Goal: Task Accomplishment & Management: Use online tool/utility

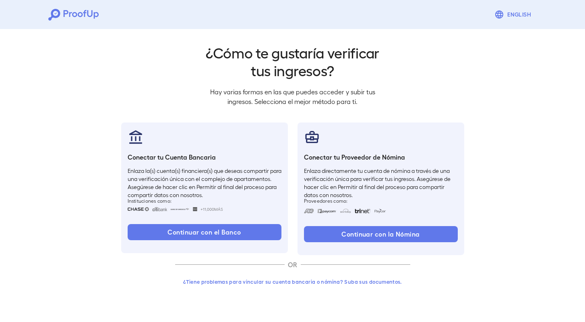
click at [513, 16] on button "English" at bounding box center [513, 14] width 45 height 16
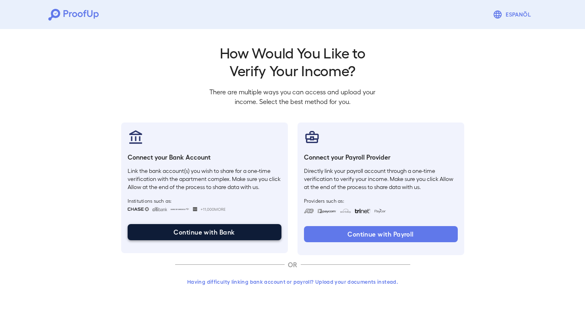
click at [203, 230] on button "Continue with Bank" at bounding box center [205, 232] width 154 height 16
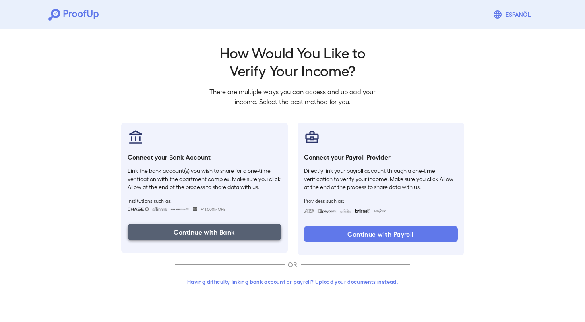
click at [225, 233] on button "Continue with Bank" at bounding box center [205, 232] width 154 height 16
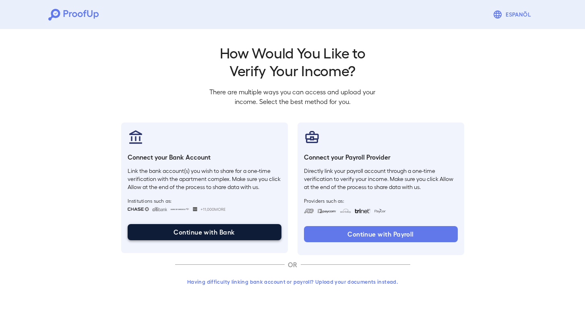
click at [225, 233] on button "Continue with Bank" at bounding box center [205, 232] width 154 height 16
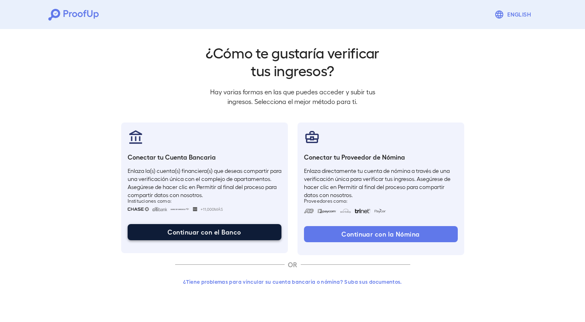
click at [242, 231] on button "Continuar con el Banco" at bounding box center [205, 232] width 154 height 16
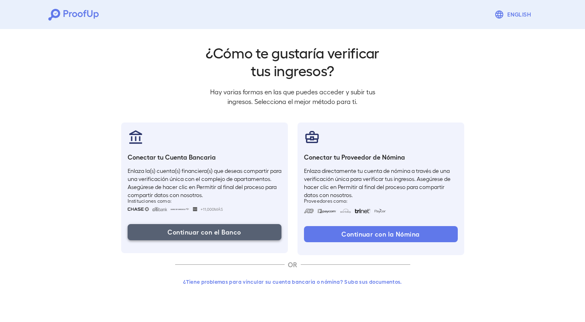
click at [242, 231] on button "Continuar con el Banco" at bounding box center [205, 232] width 154 height 16
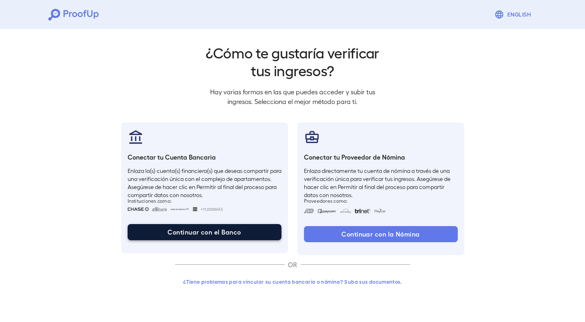
click at [242, 231] on button "Continuar con el Banco" at bounding box center [205, 232] width 154 height 16
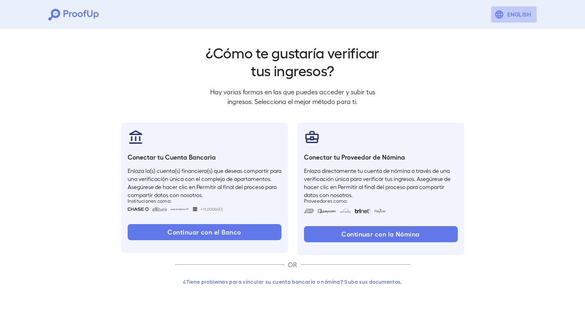
click at [506, 14] on button "English" at bounding box center [513, 14] width 45 height 16
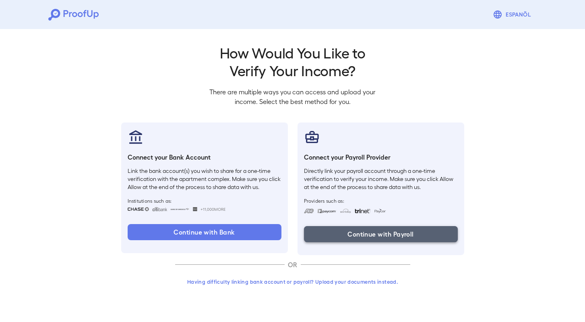
click at [360, 230] on button "Continue with Payroll" at bounding box center [381, 234] width 154 height 16
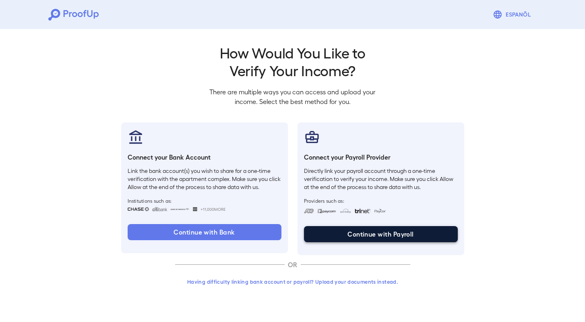
click at [360, 230] on button "Continue with Payroll" at bounding box center [381, 234] width 154 height 16
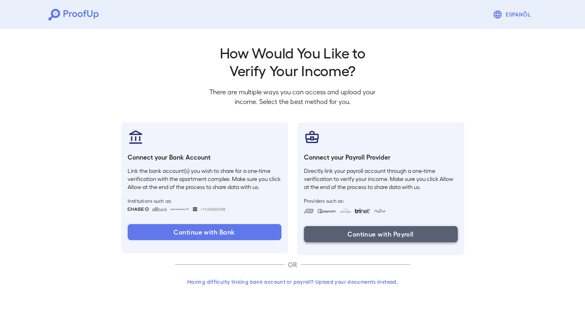
click at [360, 230] on button "Continue with Payroll" at bounding box center [381, 234] width 154 height 16
